Goal: Find specific page/section: Find specific page/section

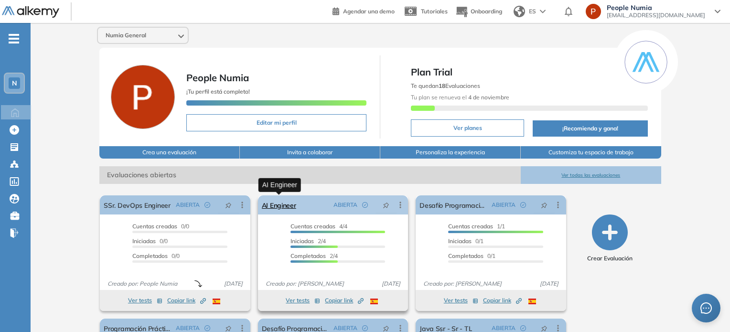
click at [286, 202] on link "AI Engineer" at bounding box center [279, 204] width 34 height 19
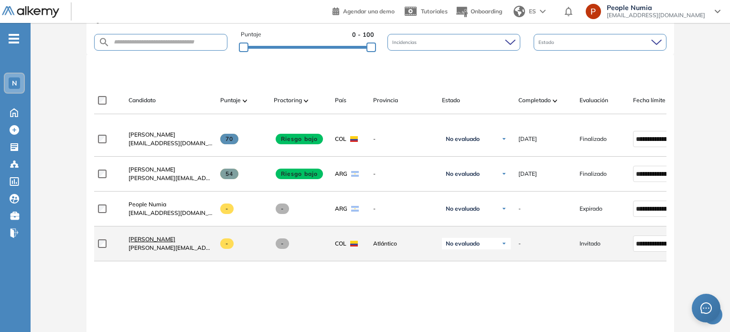
scroll to position [169, 0]
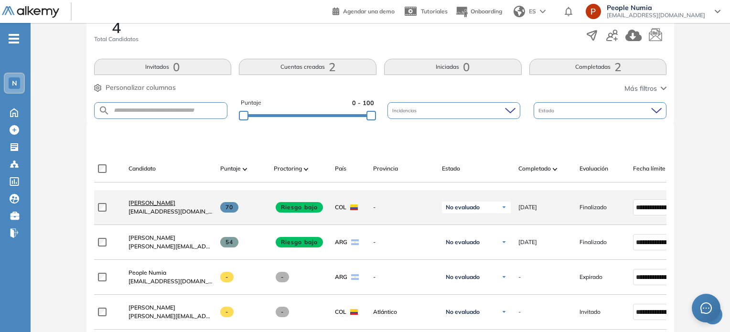
click at [151, 206] on span "[PERSON_NAME]" at bounding box center [152, 202] width 47 height 7
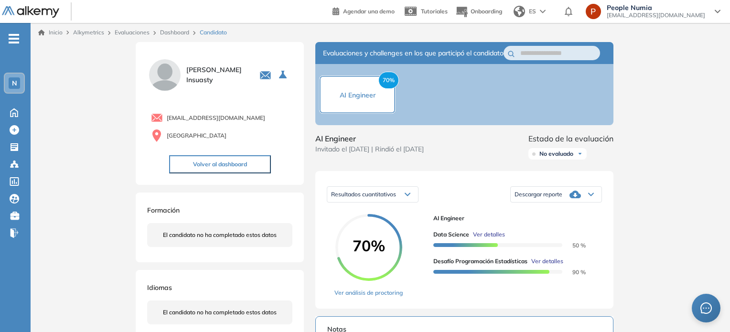
click at [557, 198] on span "Descargar reporte" at bounding box center [539, 195] width 48 height 8
click at [175, 27] on div "Inicio Alkymetrics Evaluaciones Dashboard Candidato" at bounding box center [381, 32] width 700 height 19
click at [181, 36] on div "Dashboard" at bounding box center [176, 32] width 40 height 9
click at [180, 33] on link "Dashboard" at bounding box center [174, 32] width 29 height 7
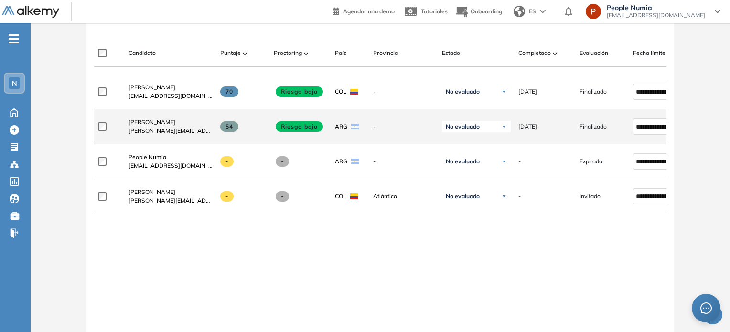
scroll to position [287, 0]
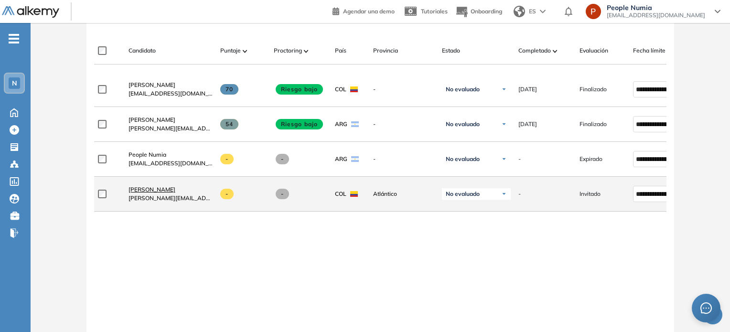
click at [174, 192] on span "[PERSON_NAME]" at bounding box center [152, 189] width 47 height 7
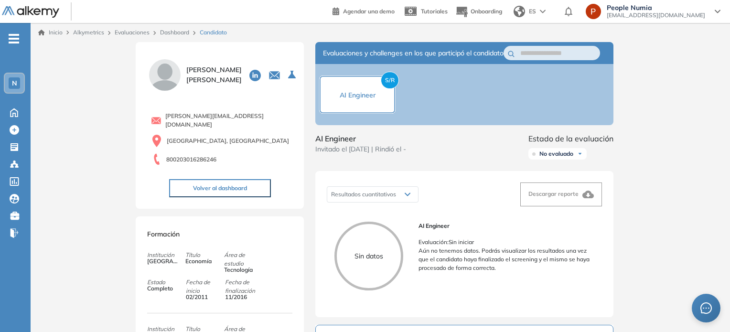
click at [571, 200] on div "Descargar reporte" at bounding box center [561, 194] width 65 height 11
